Goal: Check status: Check status

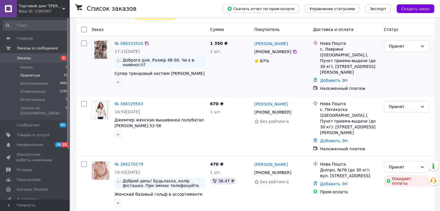
scroll to position [58, 0]
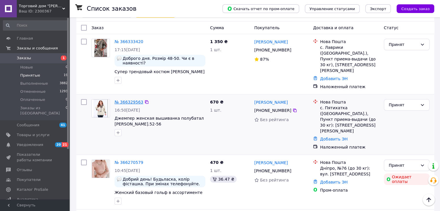
click at [119, 100] on link "№ 366329563" at bounding box center [128, 102] width 29 height 5
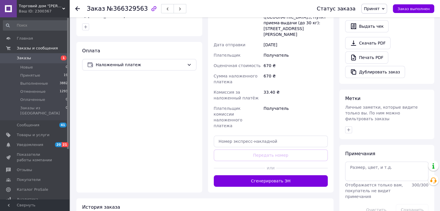
scroll to position [173, 0]
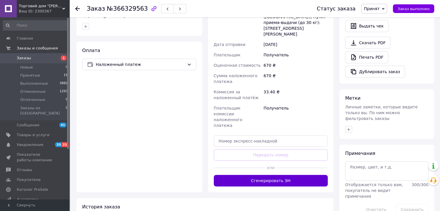
click at [271, 175] on button "Сгенерировать ЭН" at bounding box center [271, 181] width 114 height 12
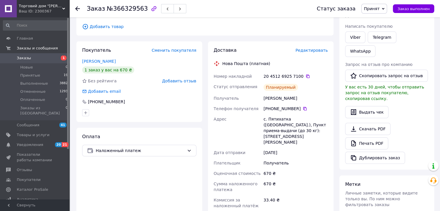
scroll to position [87, 0]
click at [32, 74] on span "Принятые" at bounding box center [30, 75] width 20 height 5
